Goal: Navigation & Orientation: Find specific page/section

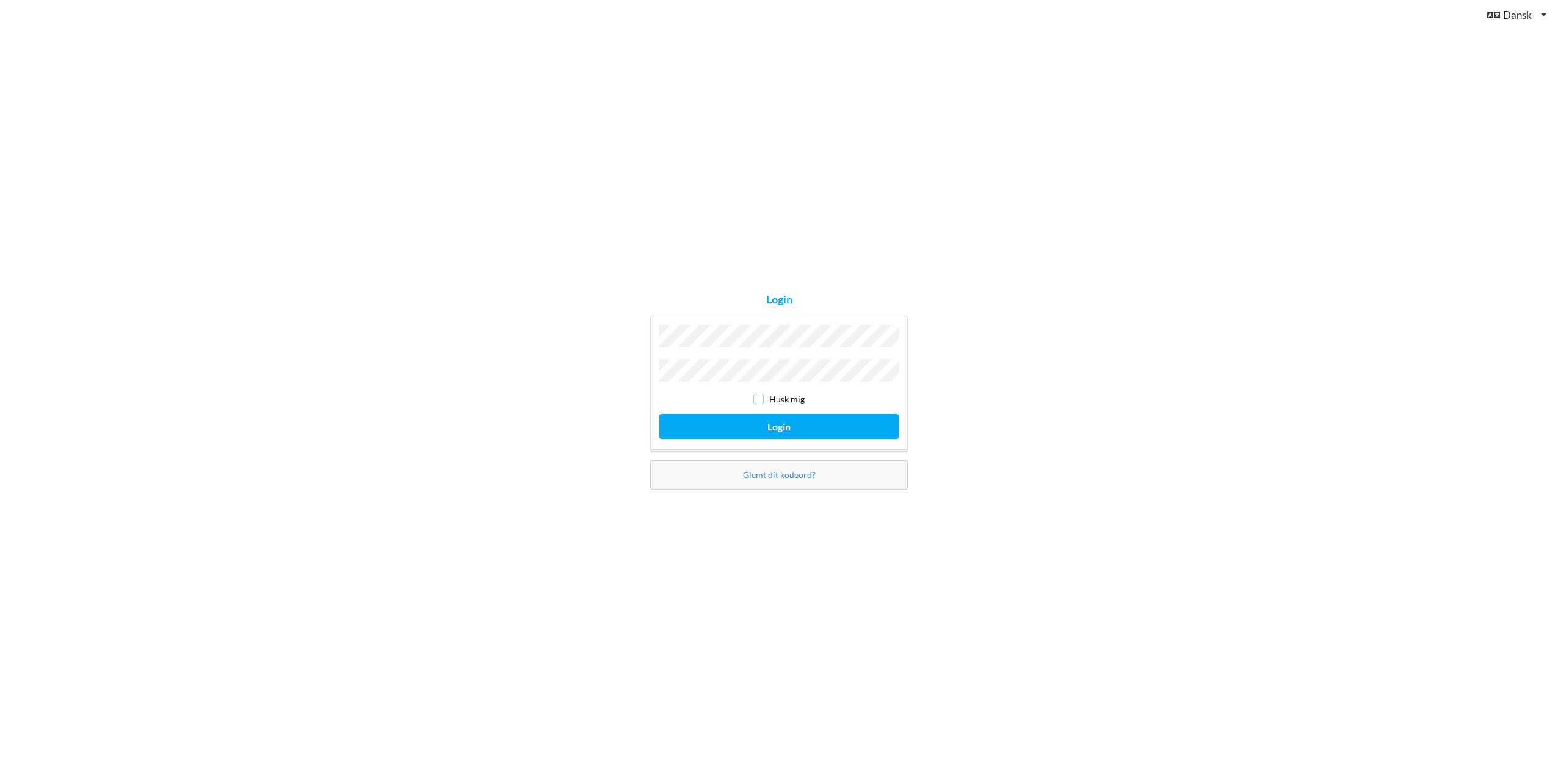
click at [758, 394] on input "checkbox" at bounding box center [759, 399] width 10 height 10
checkbox input "true"
click at [771, 419] on button "Login" at bounding box center [778, 427] width 239 height 25
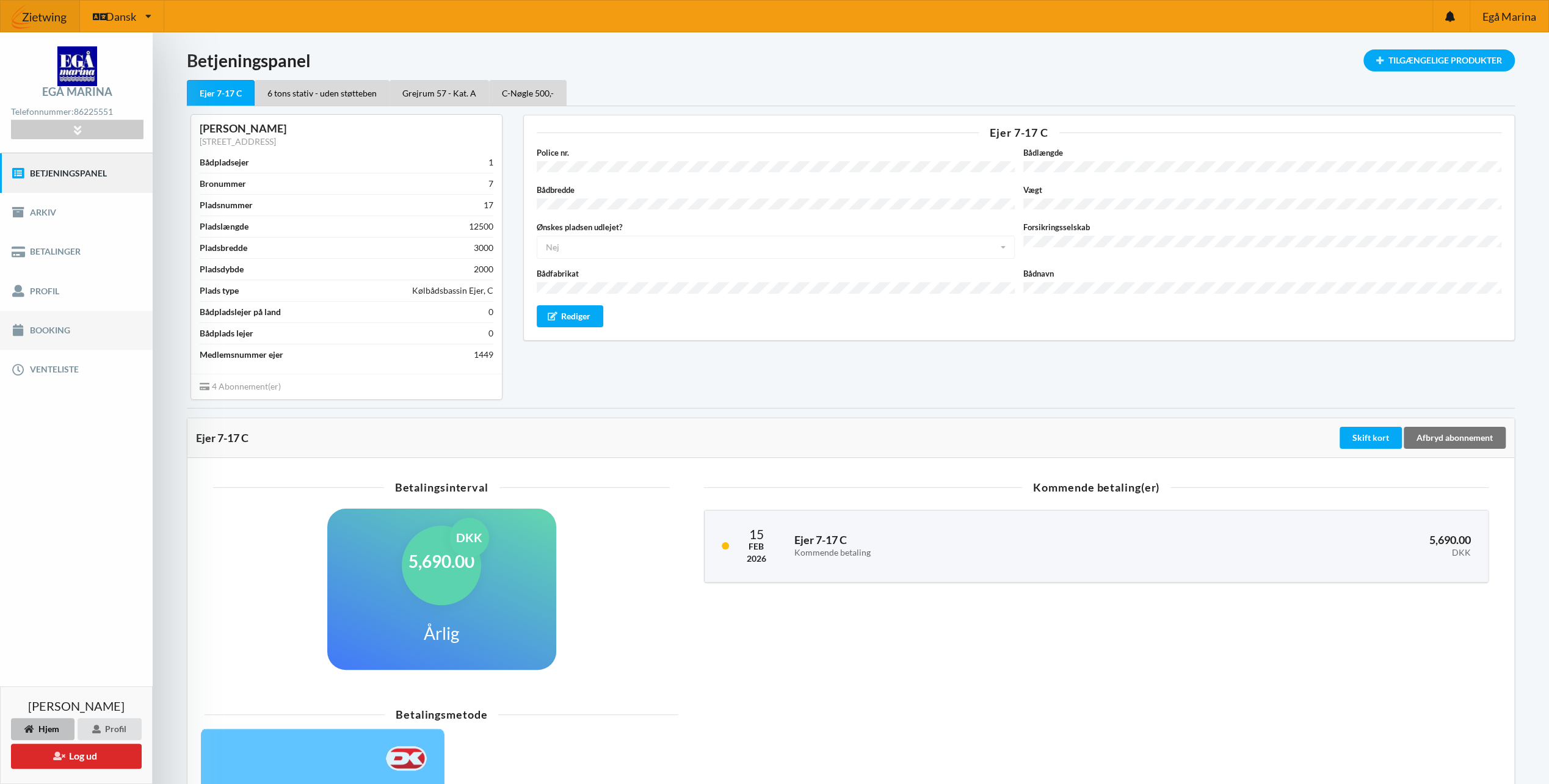
click at [60, 331] on link "Booking" at bounding box center [76, 330] width 153 height 39
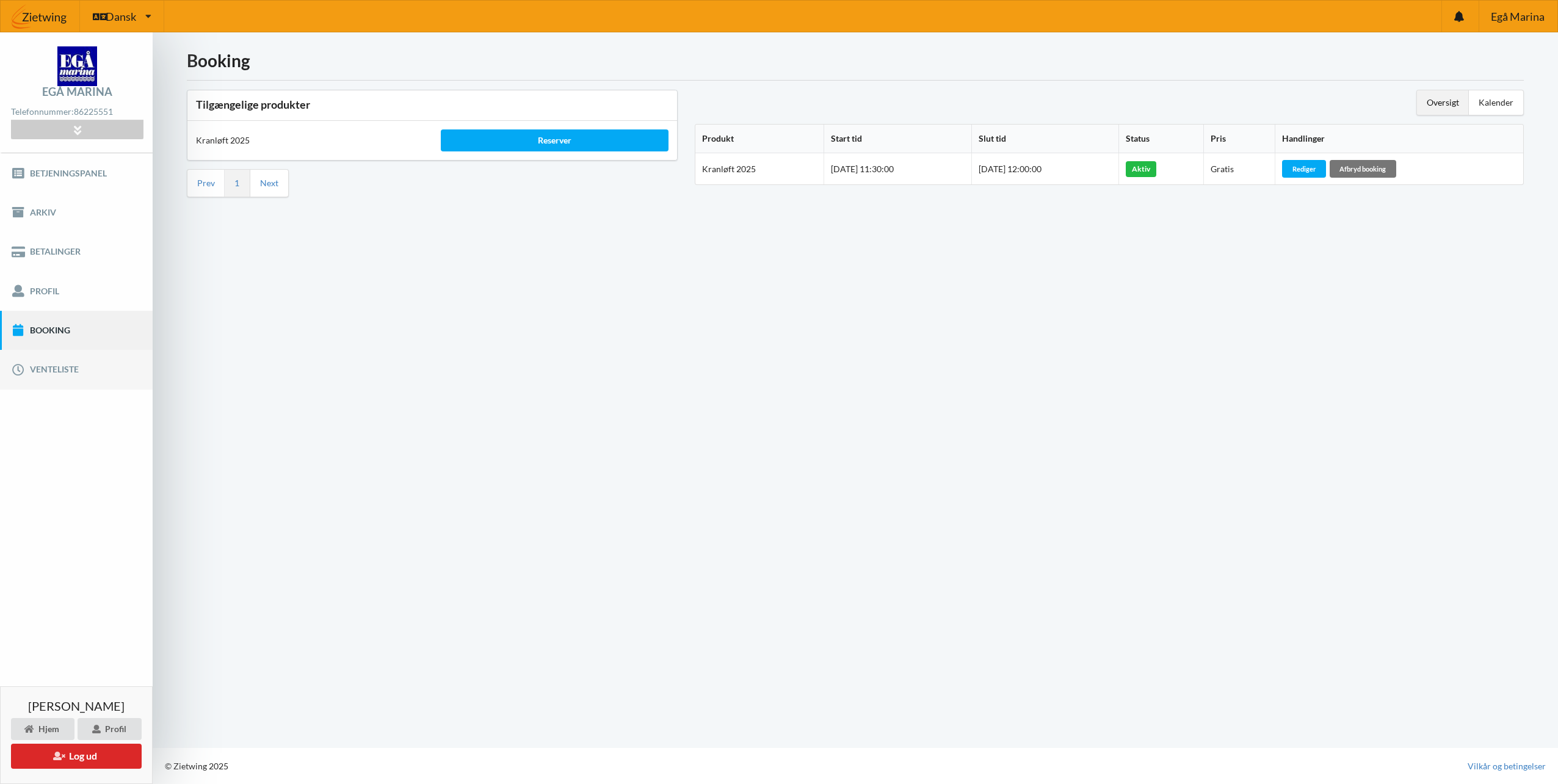
click at [70, 370] on link "Venteliste" at bounding box center [76, 369] width 153 height 39
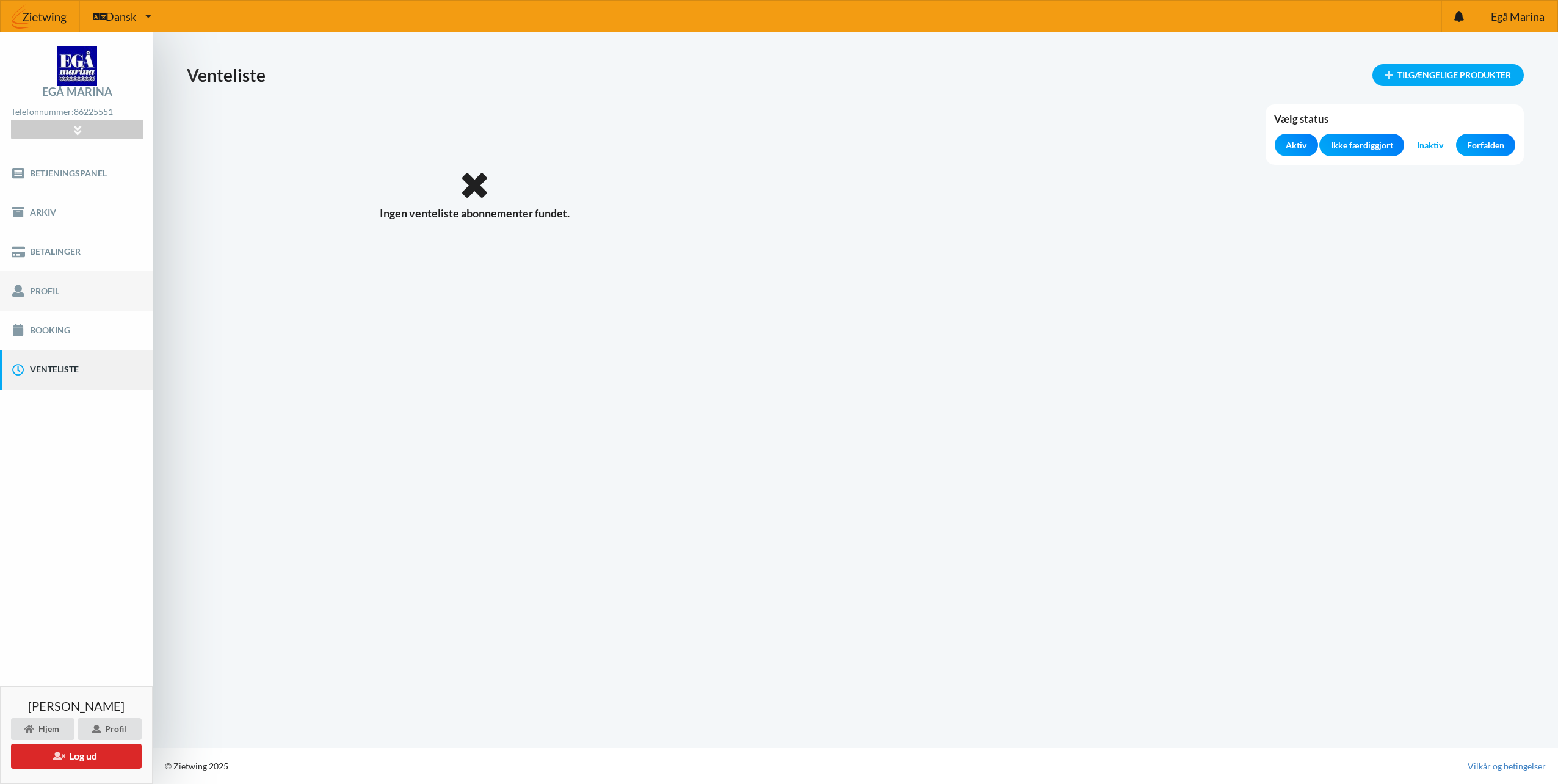
click at [61, 289] on link "Profil" at bounding box center [76, 290] width 153 height 39
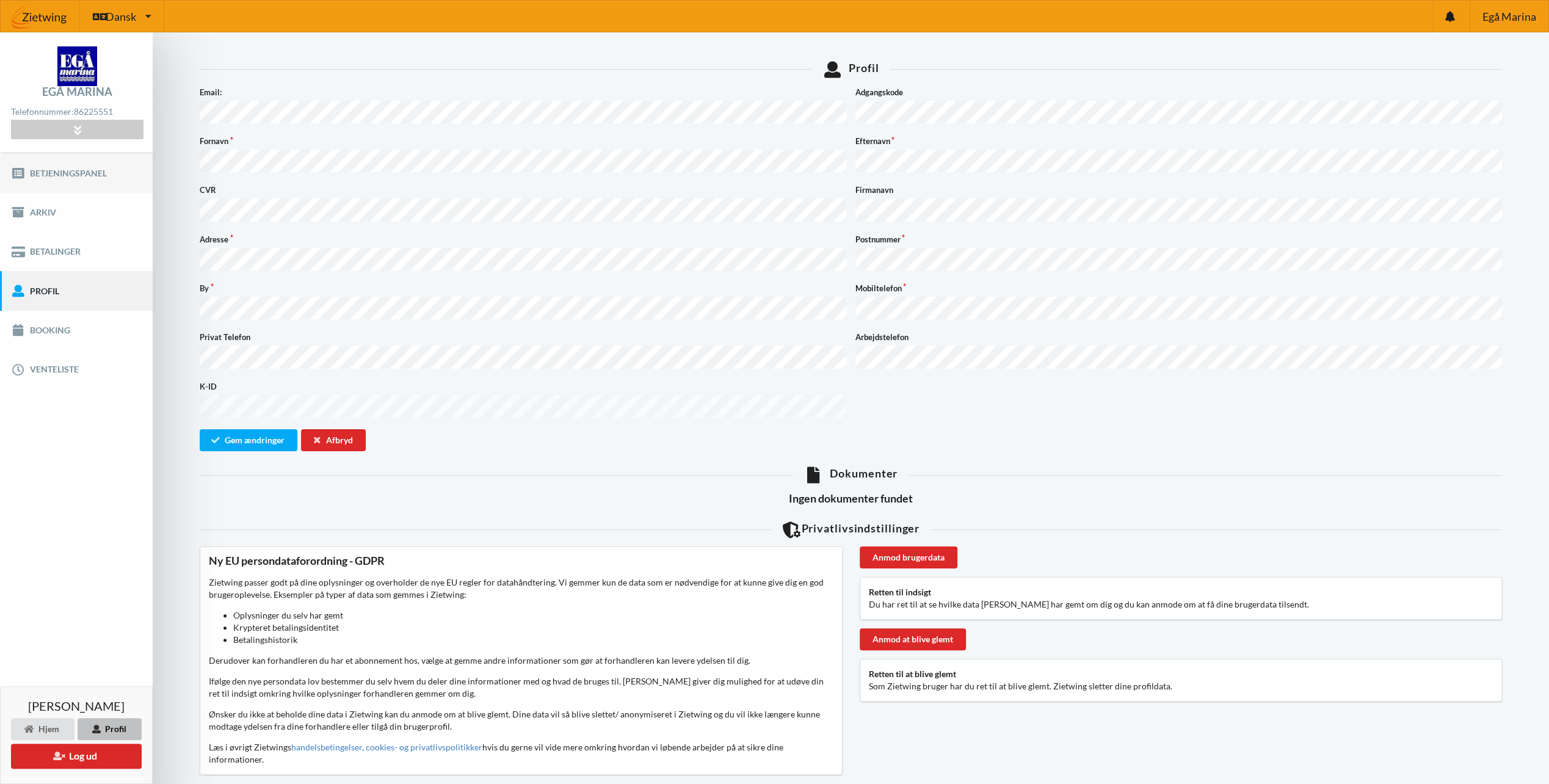
click at [72, 176] on link "Betjeningspanel" at bounding box center [76, 173] width 153 height 39
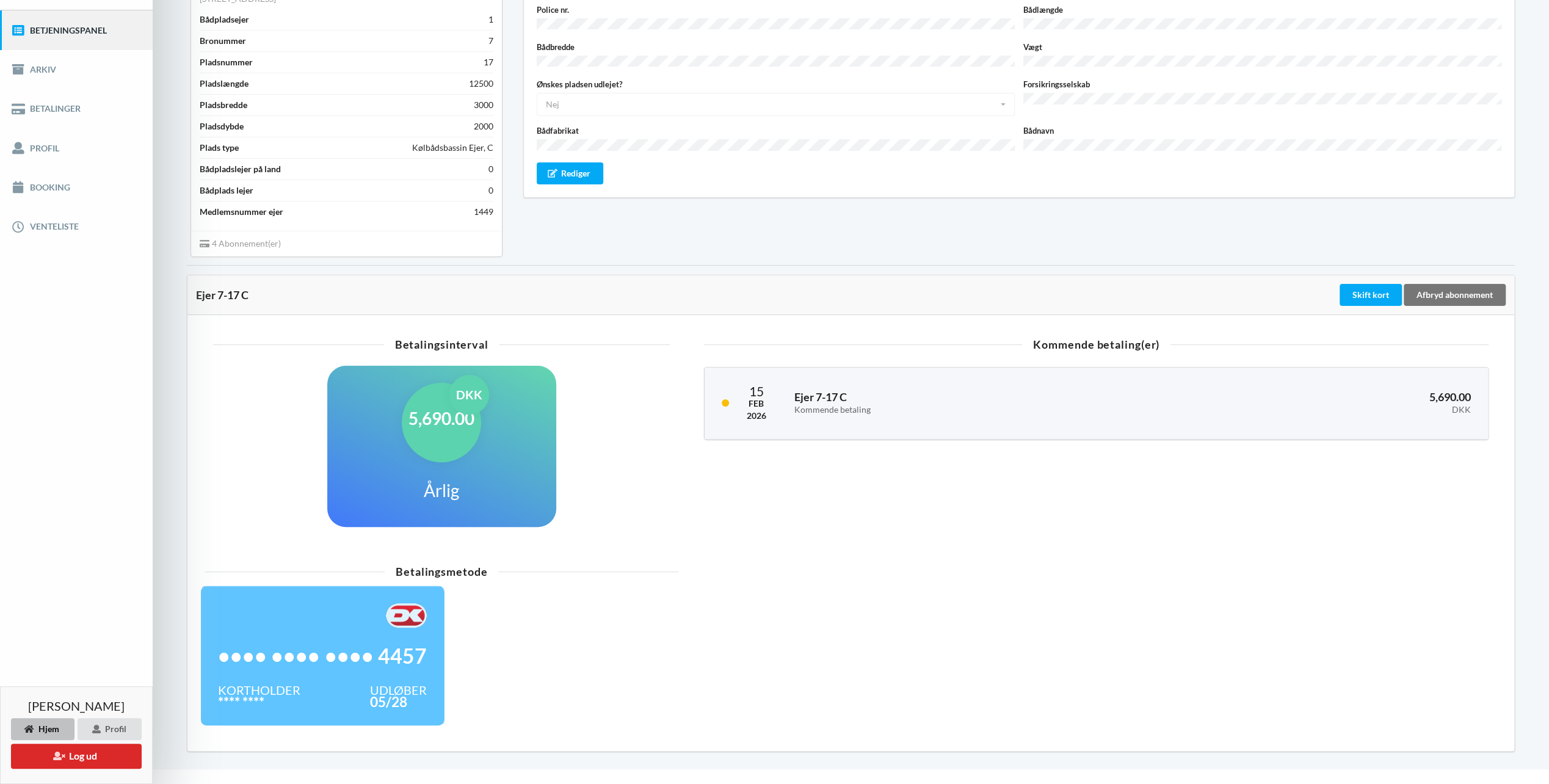
scroll to position [160, 0]
